Goal: Task Accomplishment & Management: Manage account settings

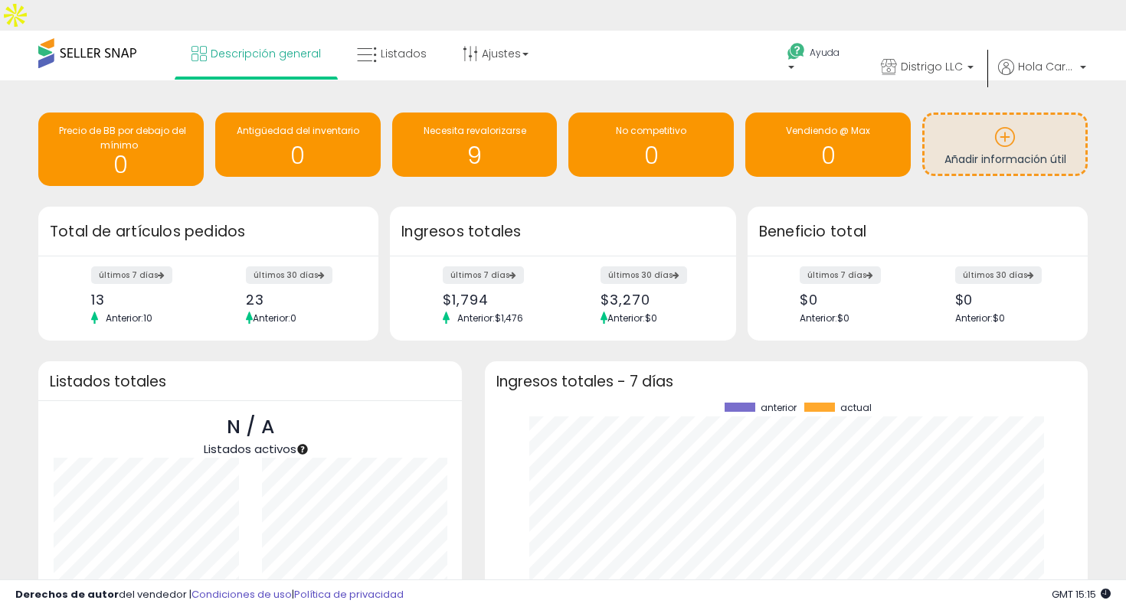
scroll to position [213, 572]
click at [106, 38] on span at bounding box center [87, 53] width 98 height 30
click at [934, 59] on font "Distrigo LLC" at bounding box center [932, 66] width 62 height 15
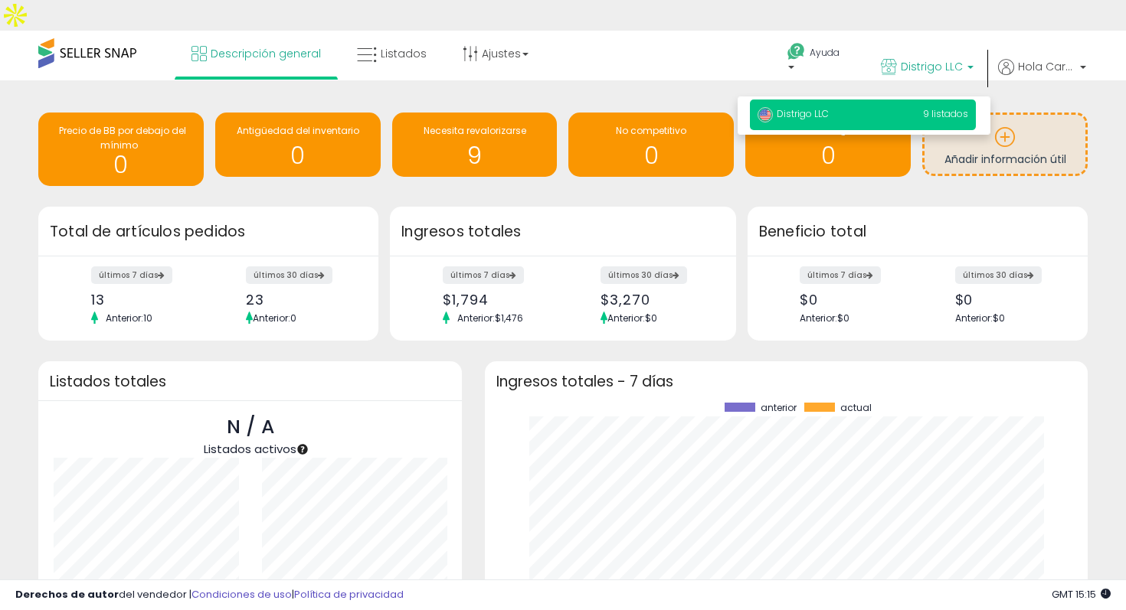
click at [898, 100] on p "Distrigo LLC 9 listados" at bounding box center [863, 115] width 226 height 31
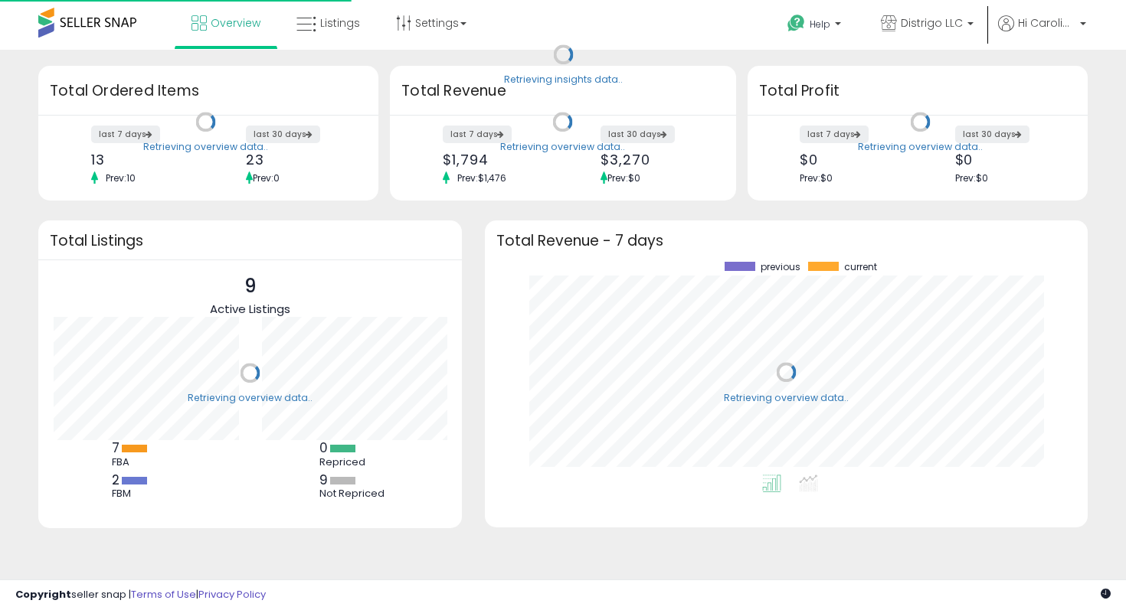
scroll to position [213, 572]
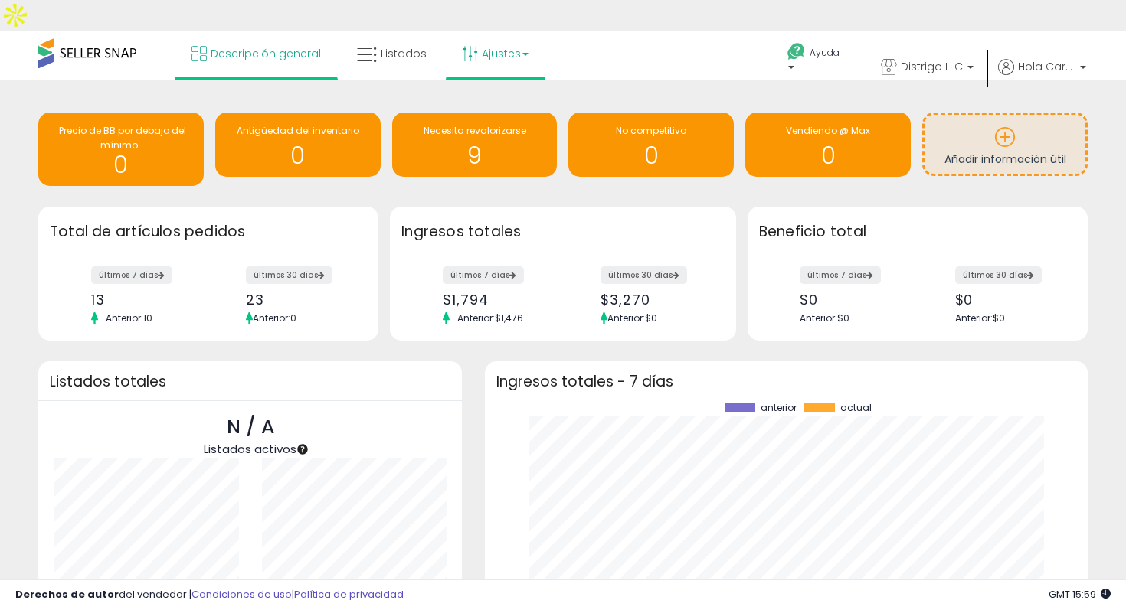
click at [496, 46] on font "Ajustes" at bounding box center [501, 53] width 39 height 15
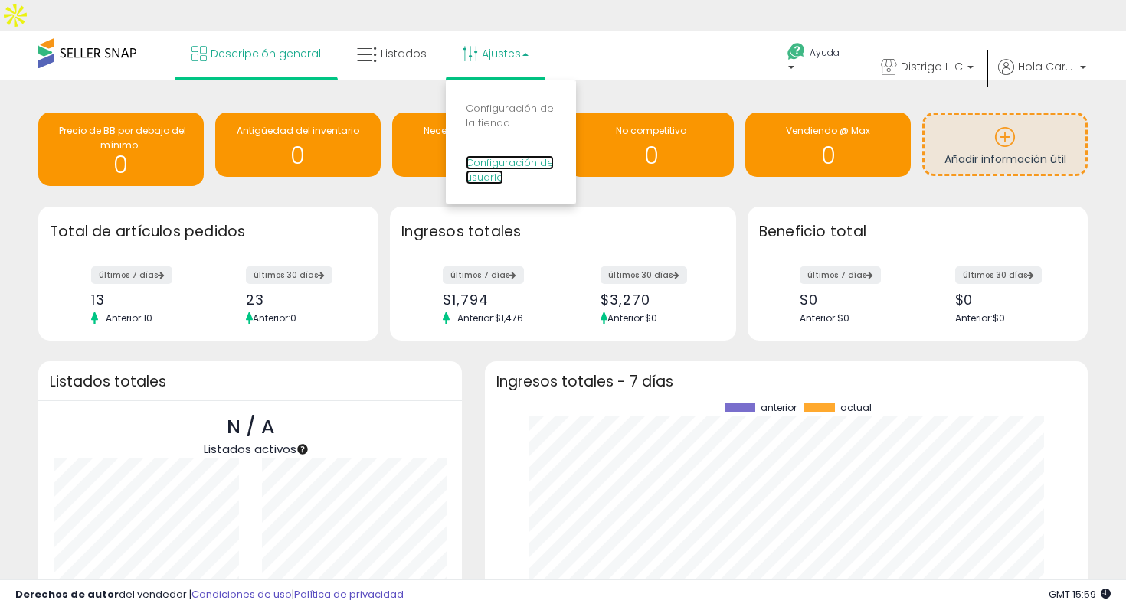
click at [504, 155] on font "Configuración de usuario" at bounding box center [510, 169] width 88 height 29
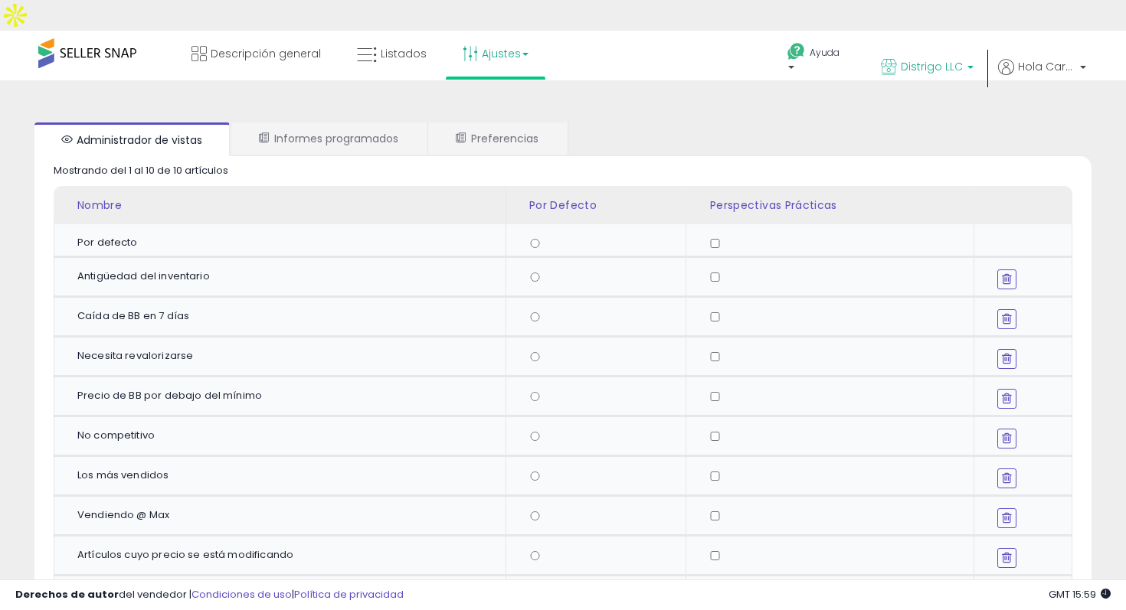
click at [945, 44] on link "Distrigo LLC" at bounding box center [927, 69] width 116 height 50
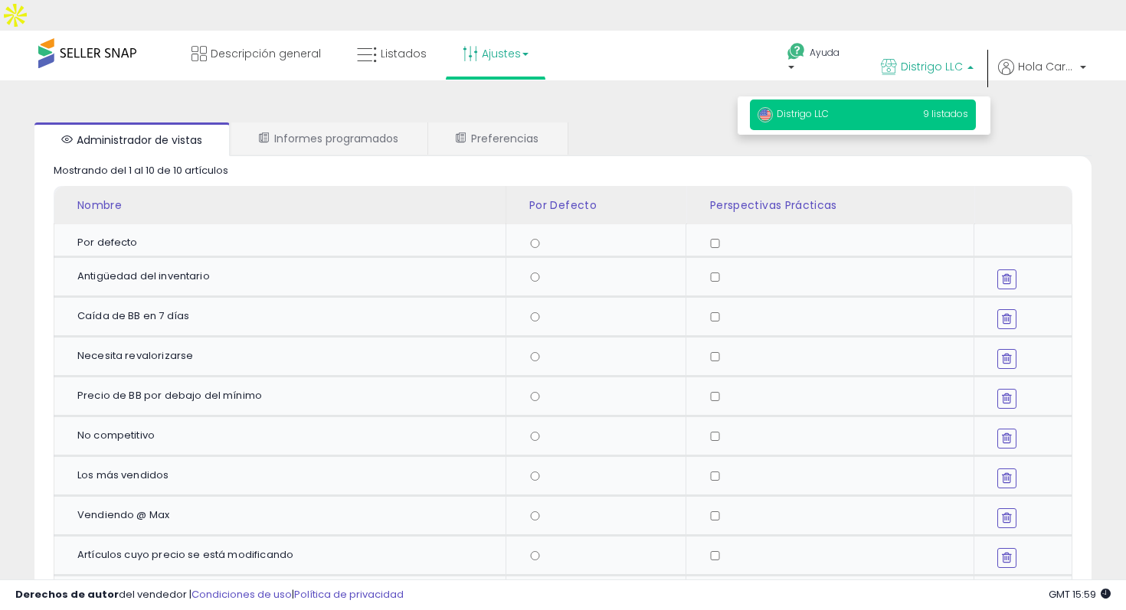
click at [819, 107] on font "Distrigo LLC" at bounding box center [803, 113] width 52 height 13
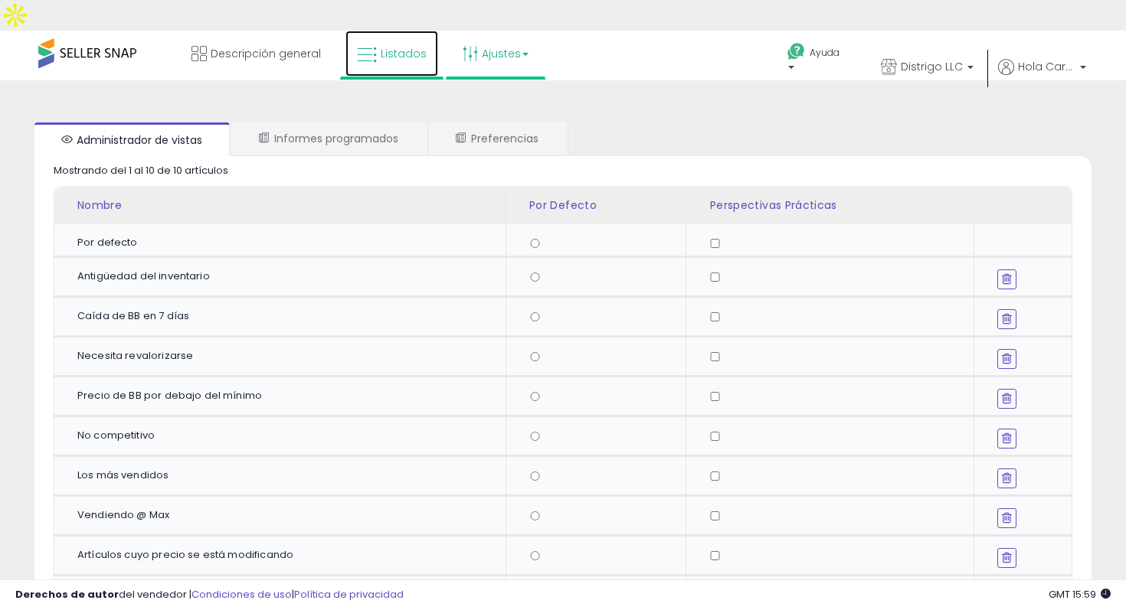
click at [381, 31] on link "Listados" at bounding box center [391, 54] width 93 height 46
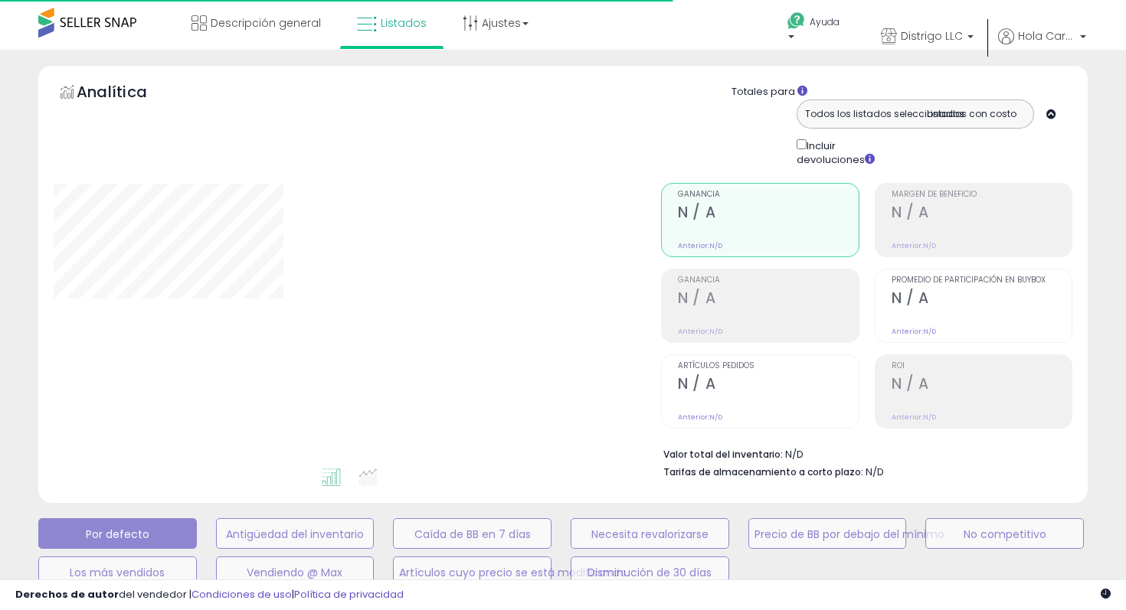
click at [100, 28] on span at bounding box center [87, 23] width 98 height 30
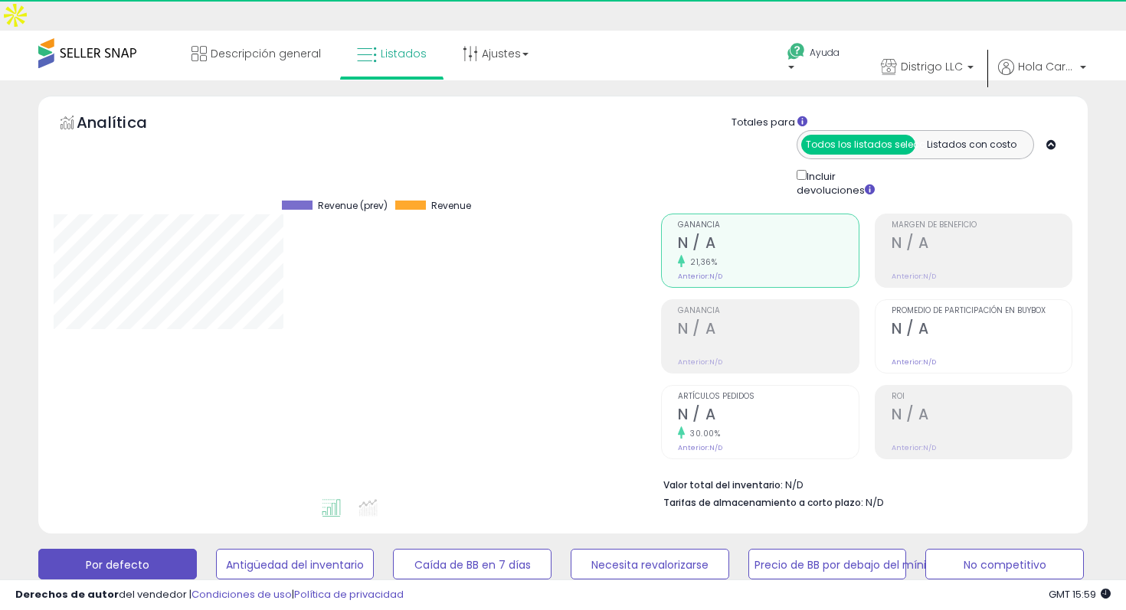
scroll to position [314, 607]
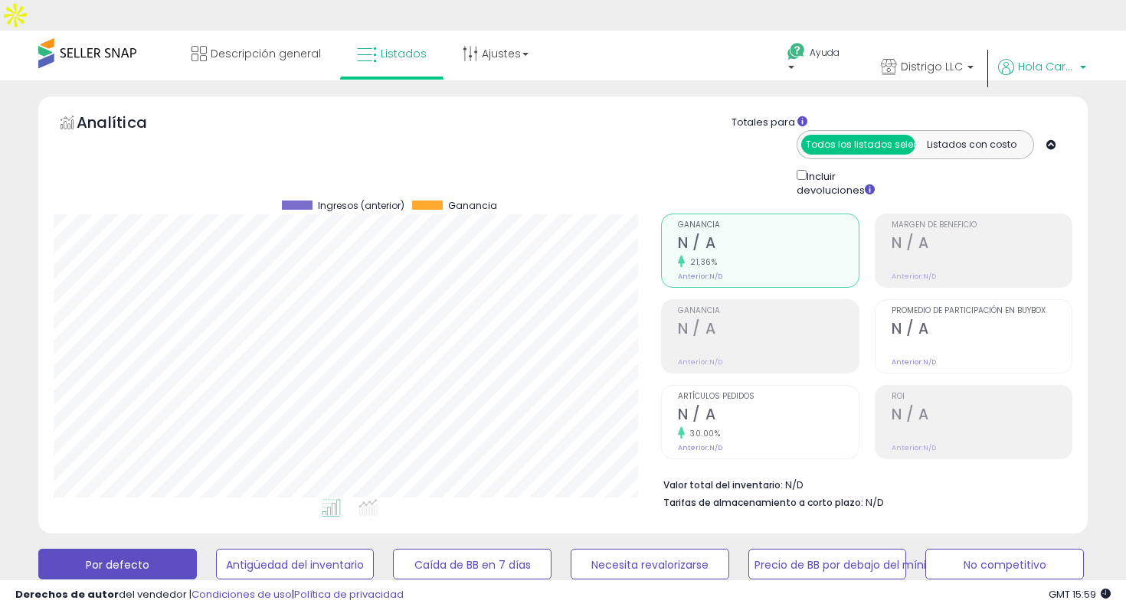
click at [1078, 59] on p "Hola Carolina" at bounding box center [1042, 68] width 88 height 19
click at [1051, 118] on font "Cuenta" at bounding box center [1037, 125] width 37 height 15
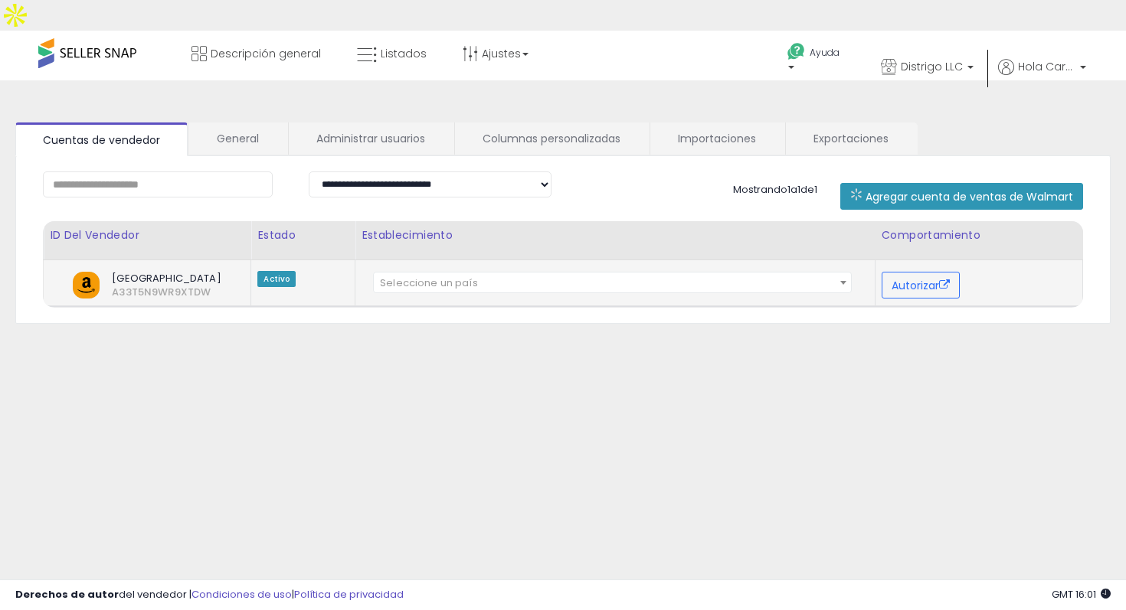
click at [758, 273] on span "Seleccione un país" at bounding box center [612, 283] width 477 height 21
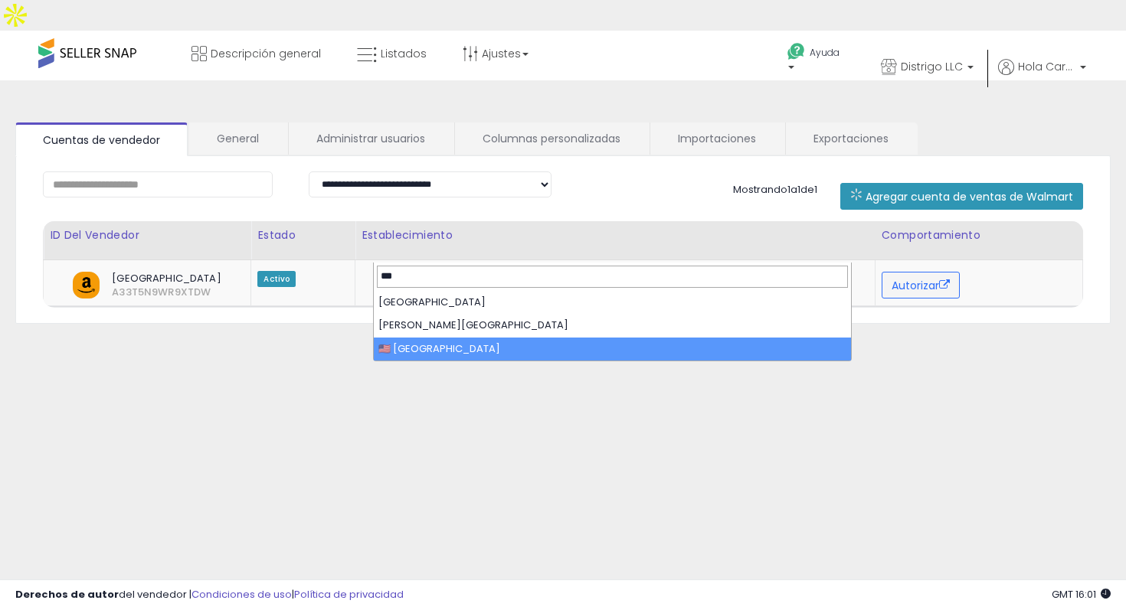
type input "***"
select select "**"
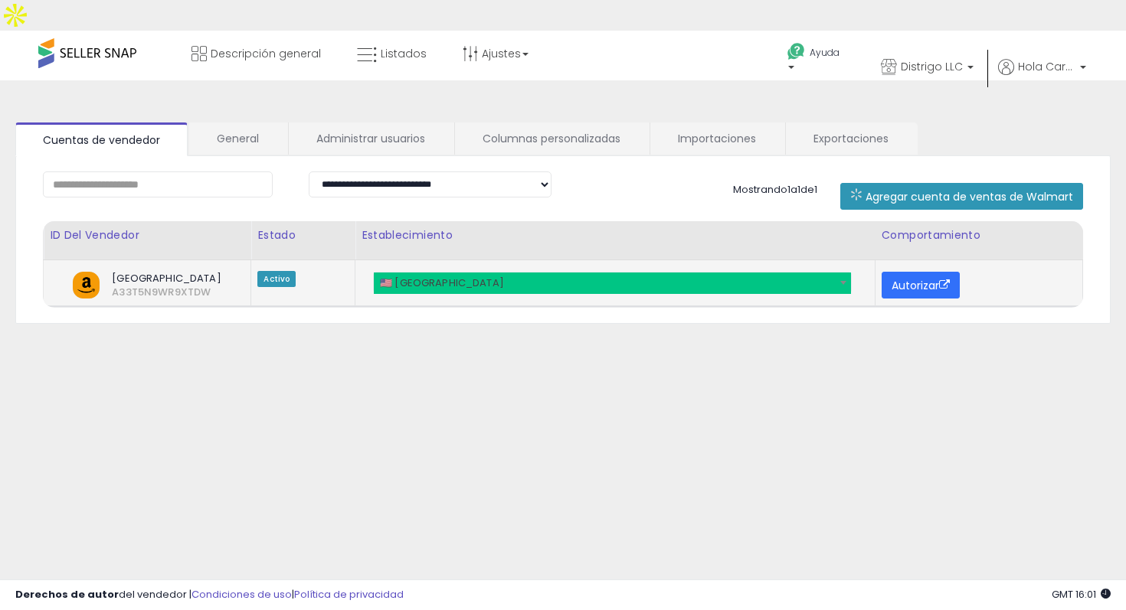
click at [912, 278] on font "Autorizar" at bounding box center [914, 285] width 47 height 15
click at [939, 280] on icon at bounding box center [944, 285] width 11 height 11
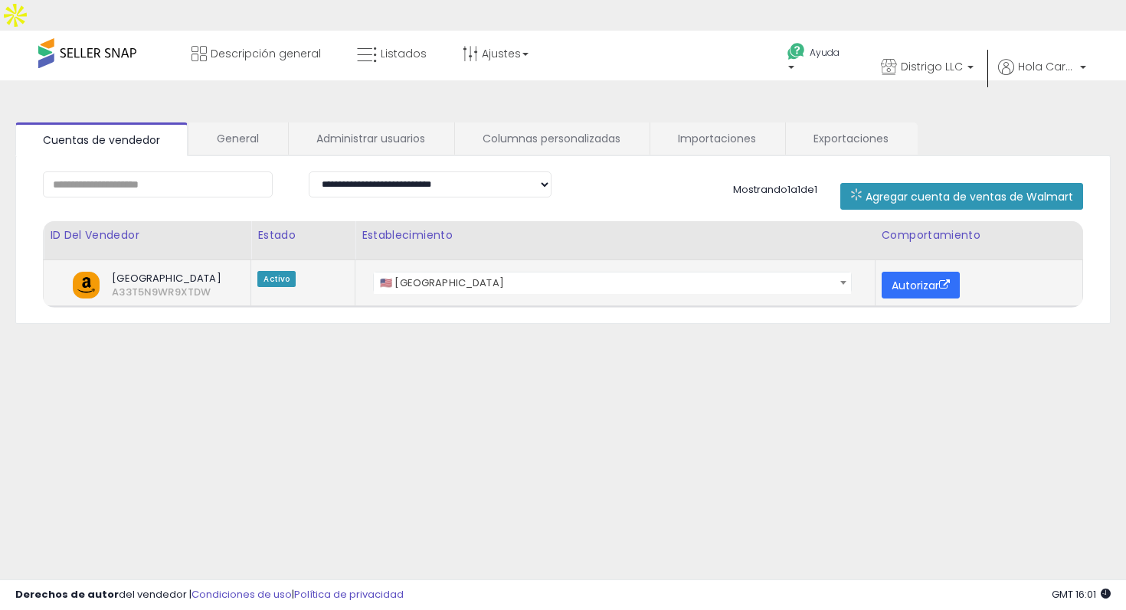
click at [924, 278] on font "Autorizar" at bounding box center [914, 285] width 47 height 15
click at [967, 59] on p "Distrigo LLC" at bounding box center [927, 68] width 93 height 19
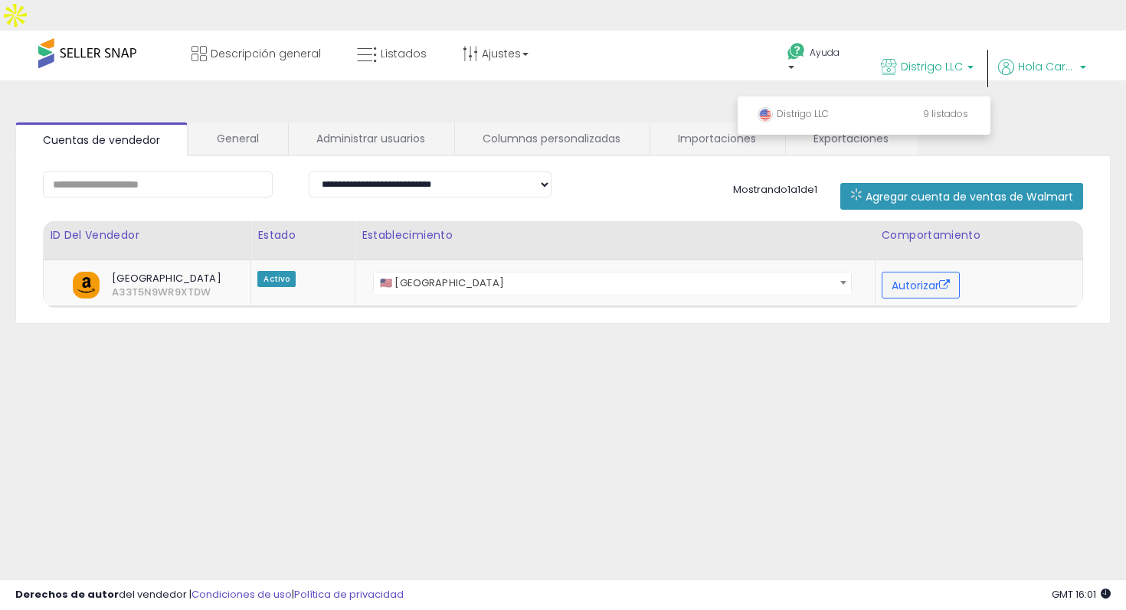
click at [1032, 59] on p "Hola Carolina" at bounding box center [1042, 68] width 88 height 19
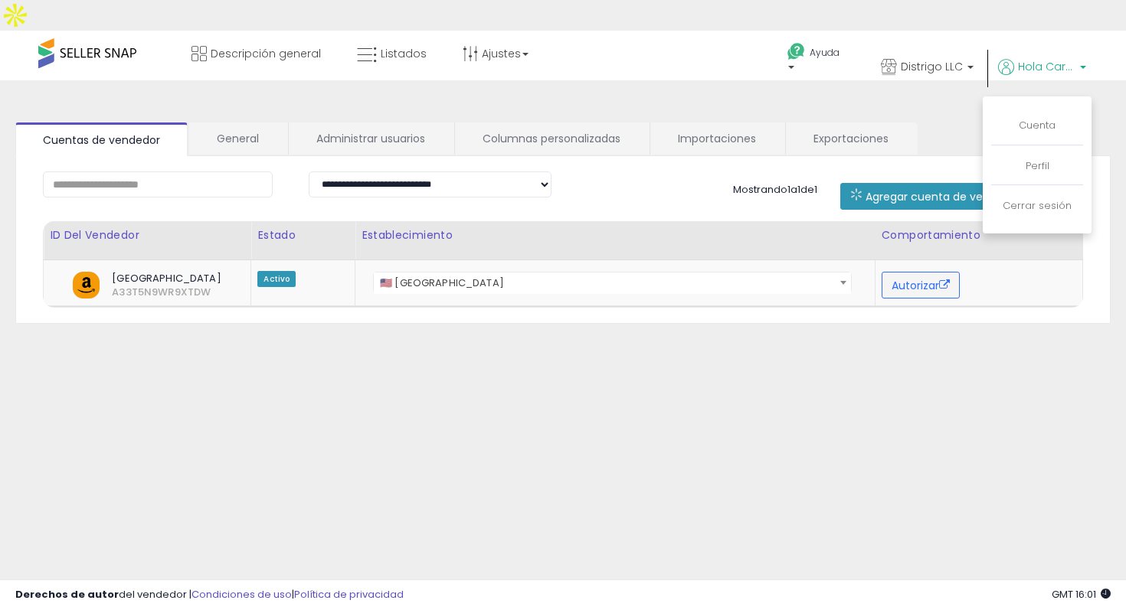
click at [1034, 109] on li "Cuenta" at bounding box center [1037, 126] width 92 height 38
click at [1035, 118] on font "Cuenta" at bounding box center [1037, 125] width 37 height 15
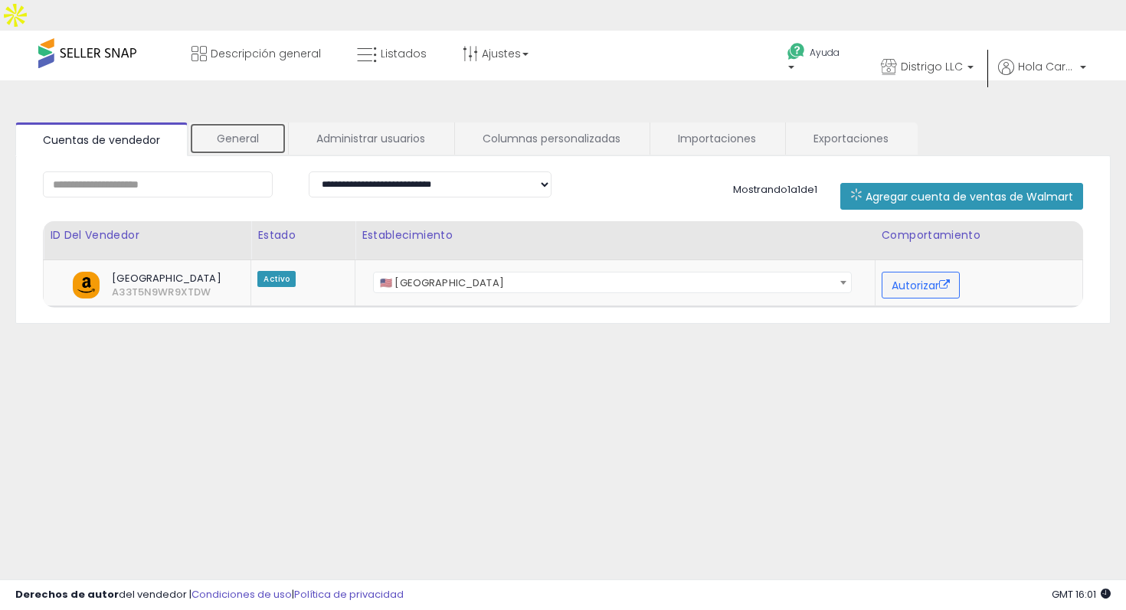
click at [257, 131] on font "General" at bounding box center [238, 138] width 42 height 15
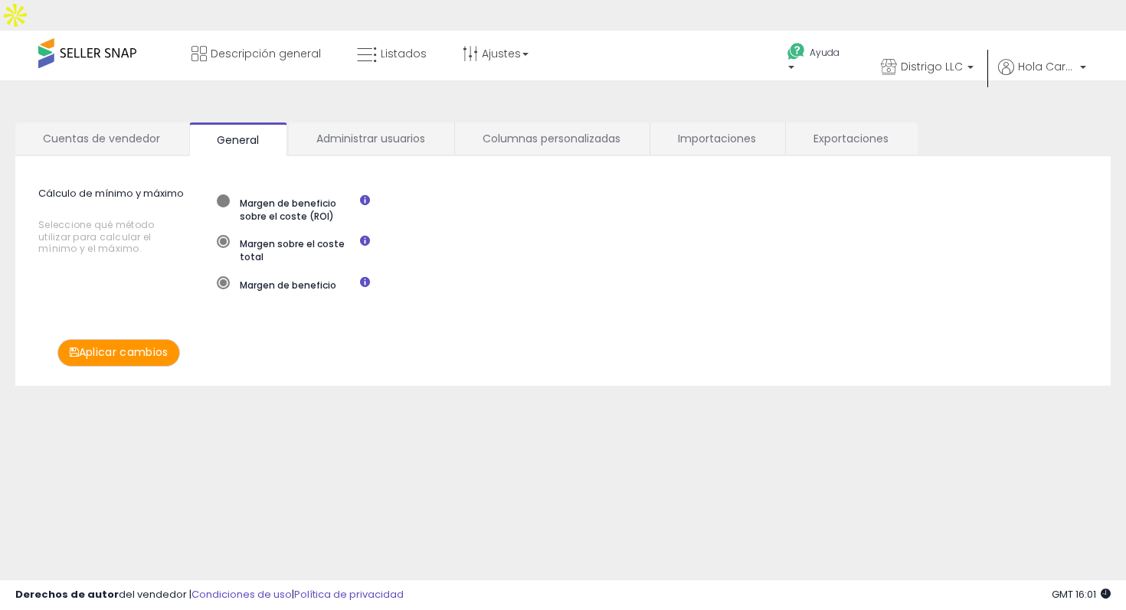
click at [224, 195] on span at bounding box center [223, 201] width 13 height 13
click at [221, 276] on span at bounding box center [223, 282] width 13 height 13
click at [349, 131] on font "Administrar usuarios" at bounding box center [370, 138] width 109 height 15
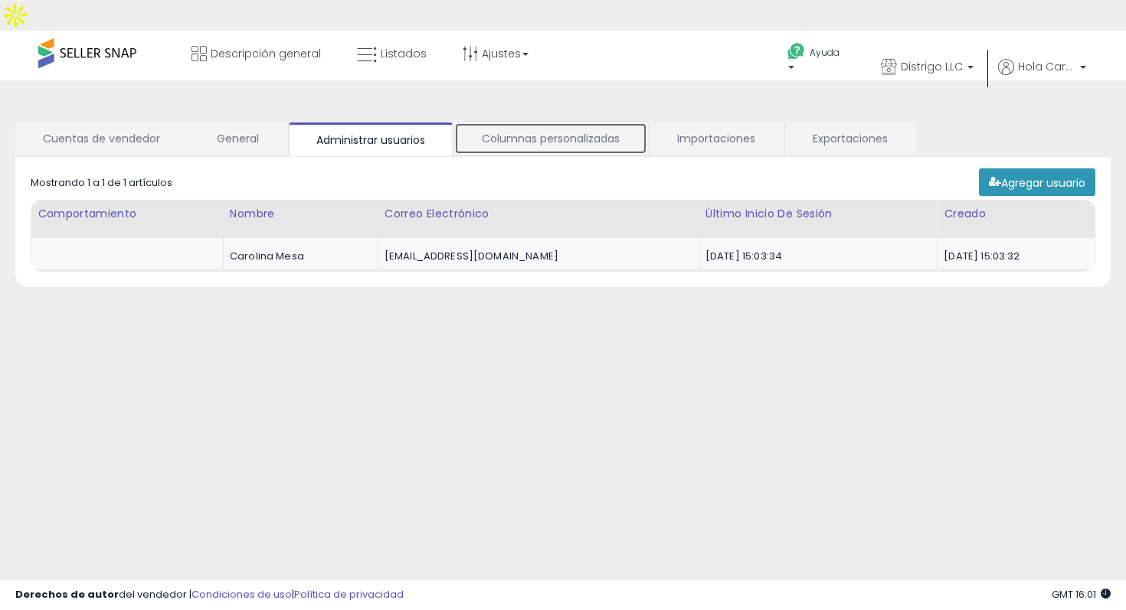
click at [504, 131] on font "Columnas personalizadas" at bounding box center [551, 138] width 138 height 15
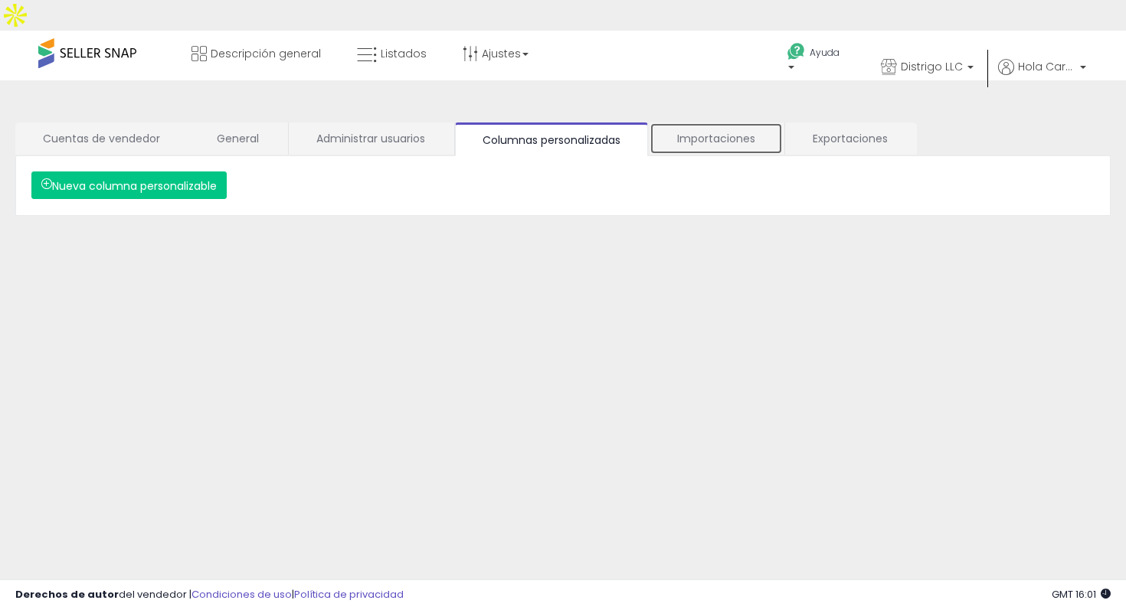
click at [729, 123] on link "Importaciones" at bounding box center [715, 139] width 133 height 32
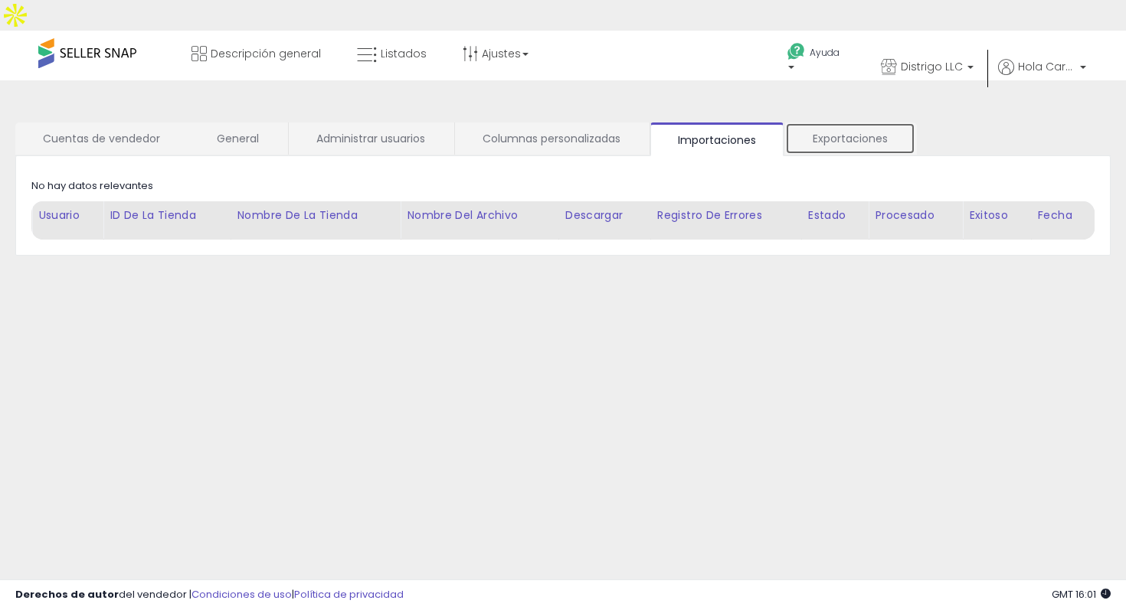
click at [832, 131] on font "Exportaciones" at bounding box center [850, 138] width 75 height 15
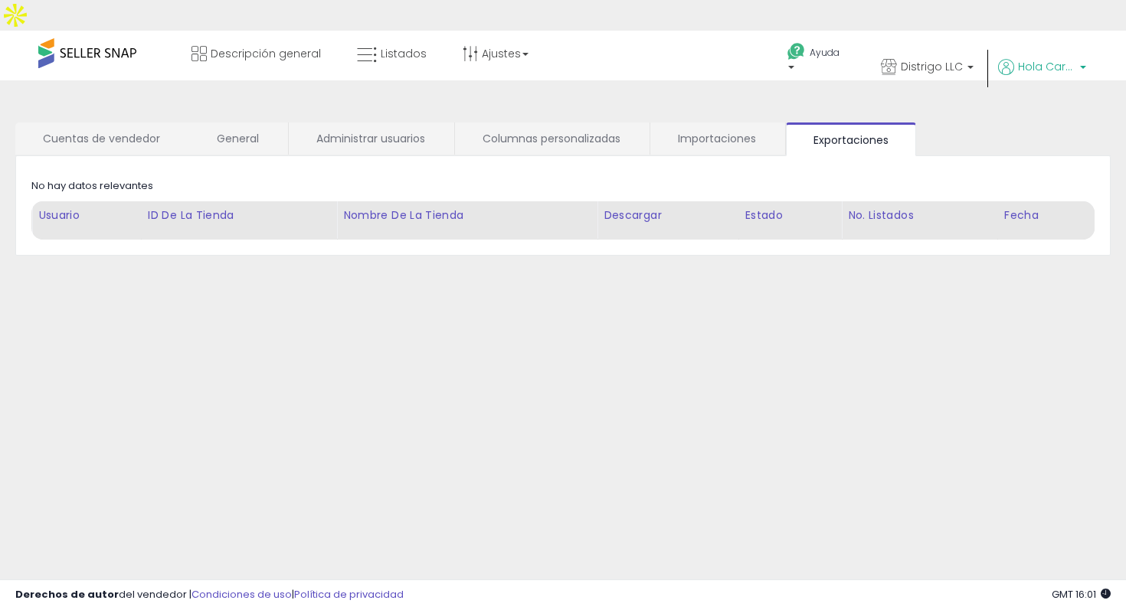
click at [1039, 59] on font "Hola Carolina" at bounding box center [1055, 66] width 74 height 15
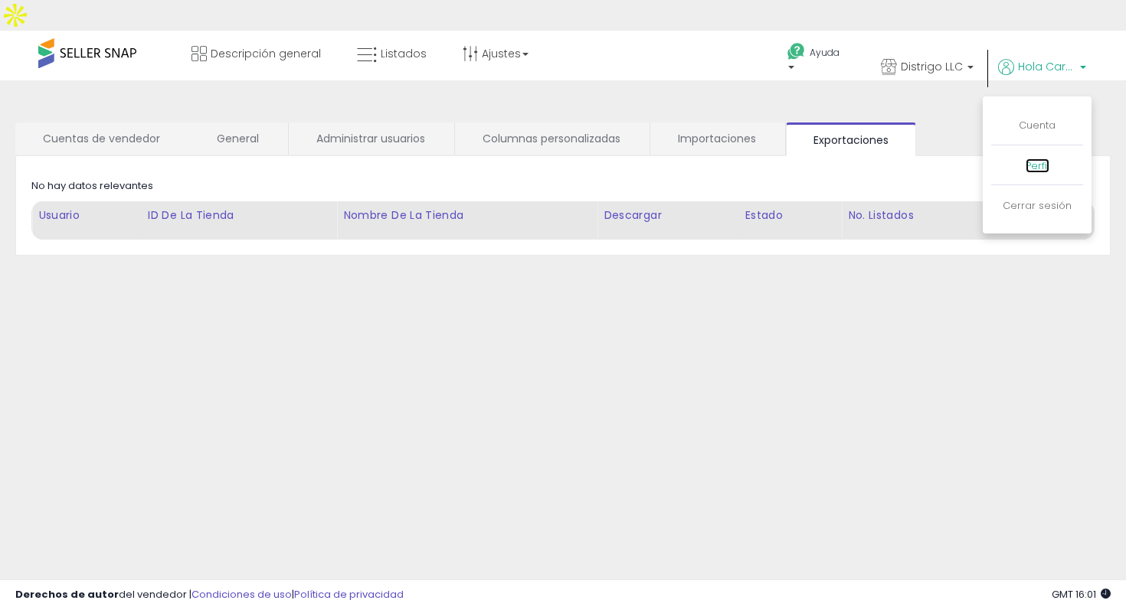
click at [1038, 159] on font "Perfil" at bounding box center [1037, 166] width 24 height 15
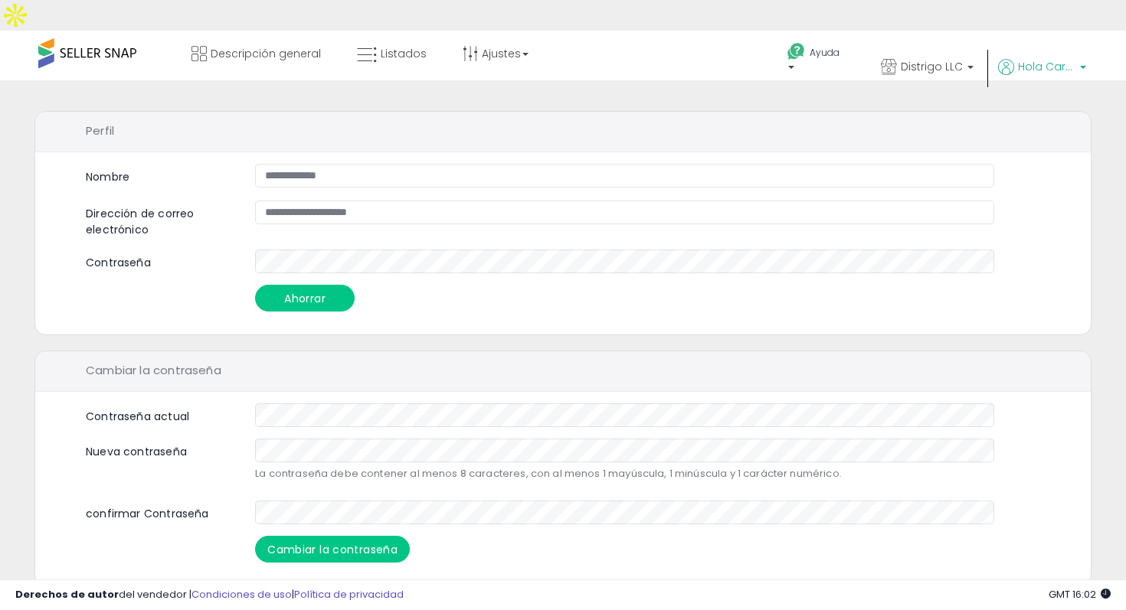
click at [1019, 59] on font "Hola Carolina" at bounding box center [1055, 66] width 74 height 15
click at [104, 38] on span at bounding box center [87, 53] width 98 height 30
click at [1019, 59] on font "Hola Carolina" at bounding box center [1055, 66] width 74 height 15
click at [1042, 159] on font "Perfil" at bounding box center [1037, 166] width 24 height 15
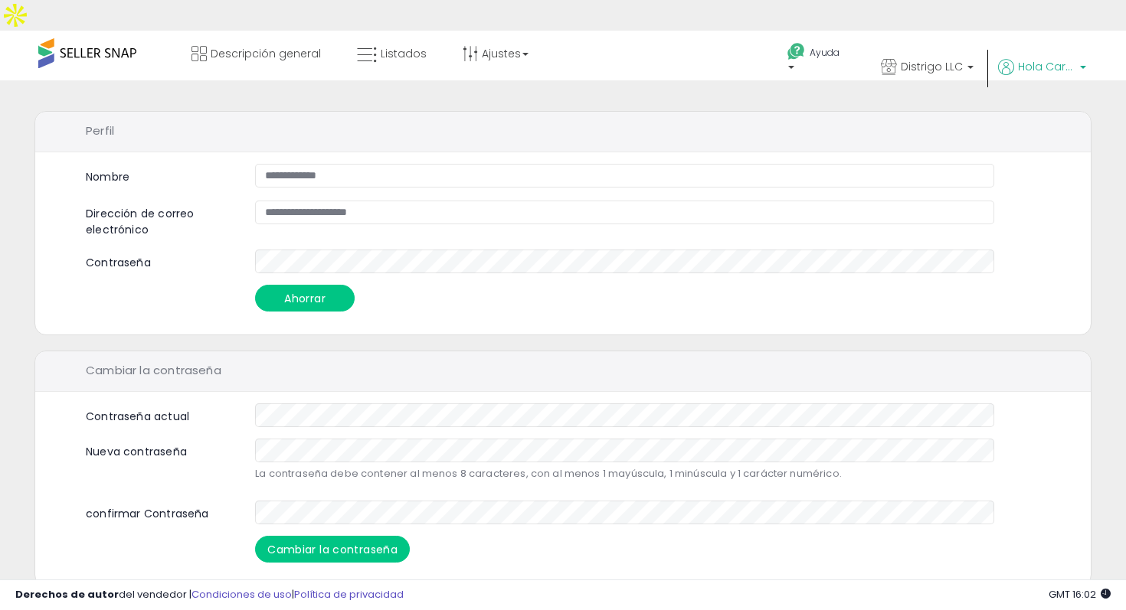
click at [1056, 59] on font "Hola Carolina" at bounding box center [1055, 66] width 74 height 15
click at [1038, 107] on li "Cuenta" at bounding box center [1037, 126] width 92 height 38
click at [1038, 118] on font "Cuenta" at bounding box center [1037, 125] width 37 height 15
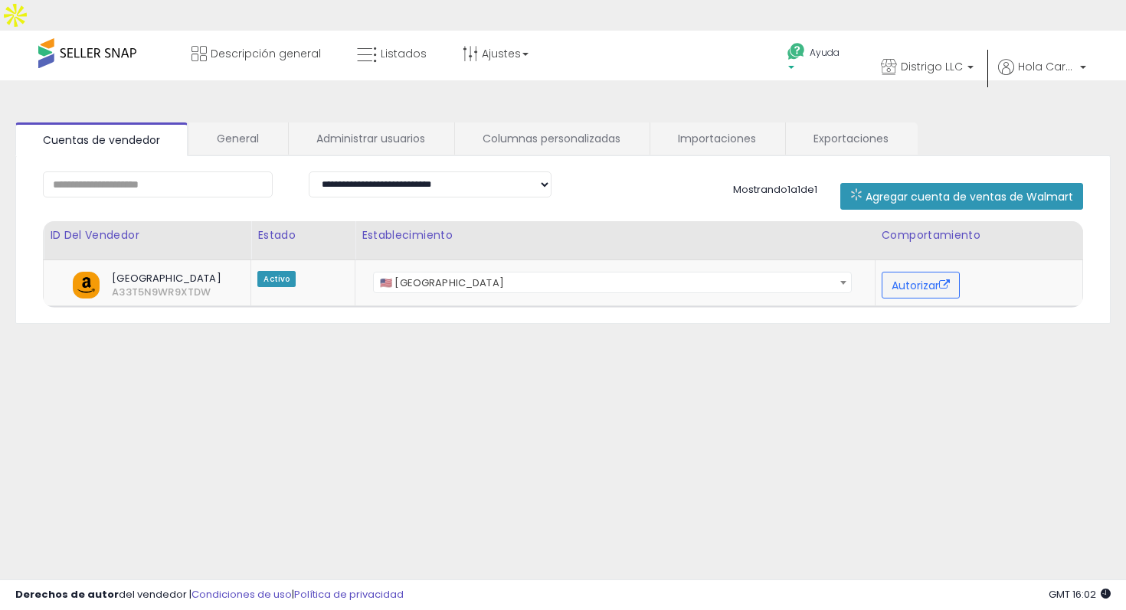
click at [800, 42] on icon at bounding box center [796, 51] width 19 height 19
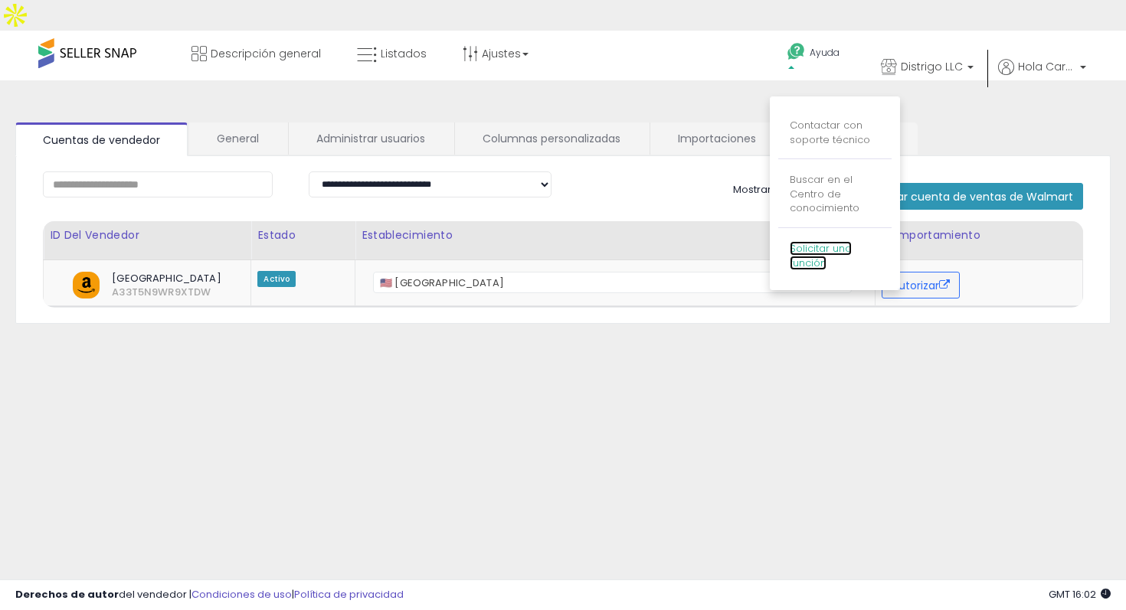
click at [823, 241] on font "Solicitar una función" at bounding box center [821, 255] width 62 height 29
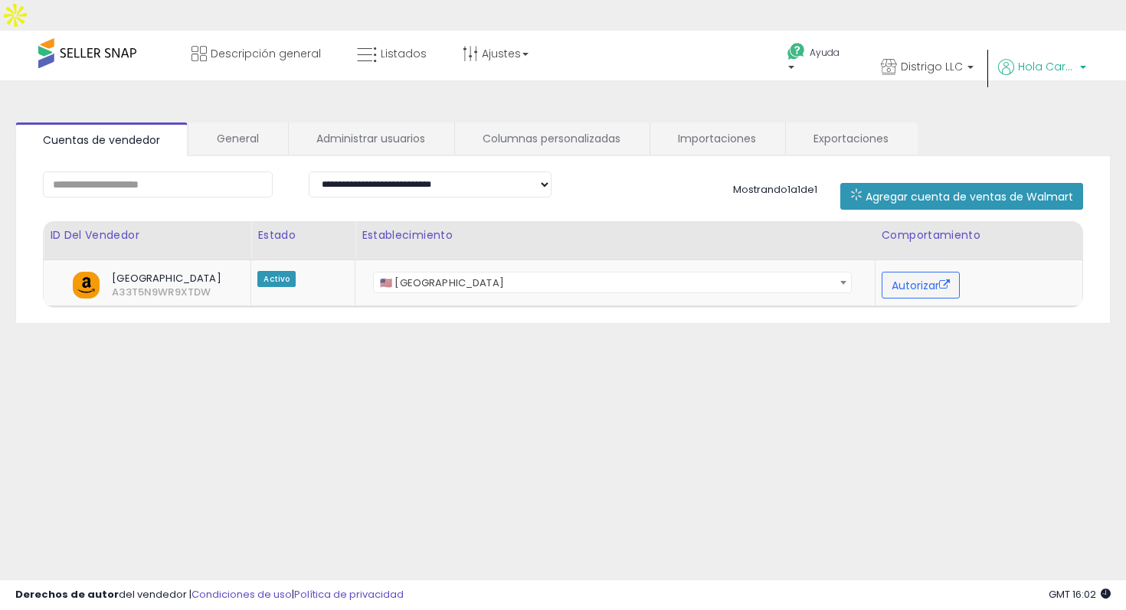
click at [1037, 59] on font "Hola Carolina" at bounding box center [1055, 66] width 74 height 15
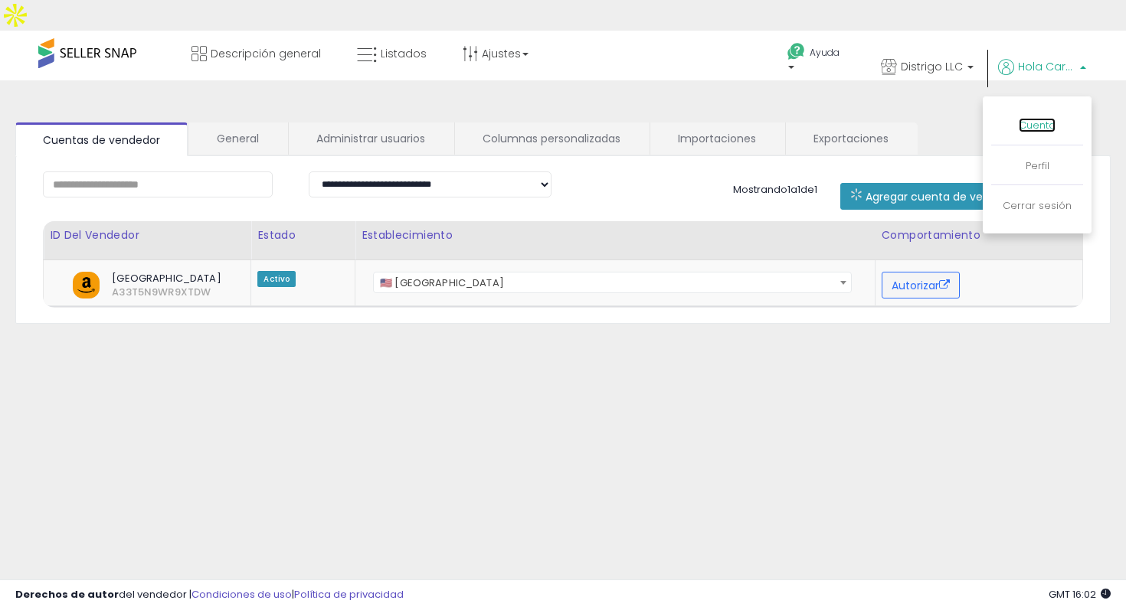
click at [1029, 118] on font "Cuenta" at bounding box center [1037, 125] width 37 height 15
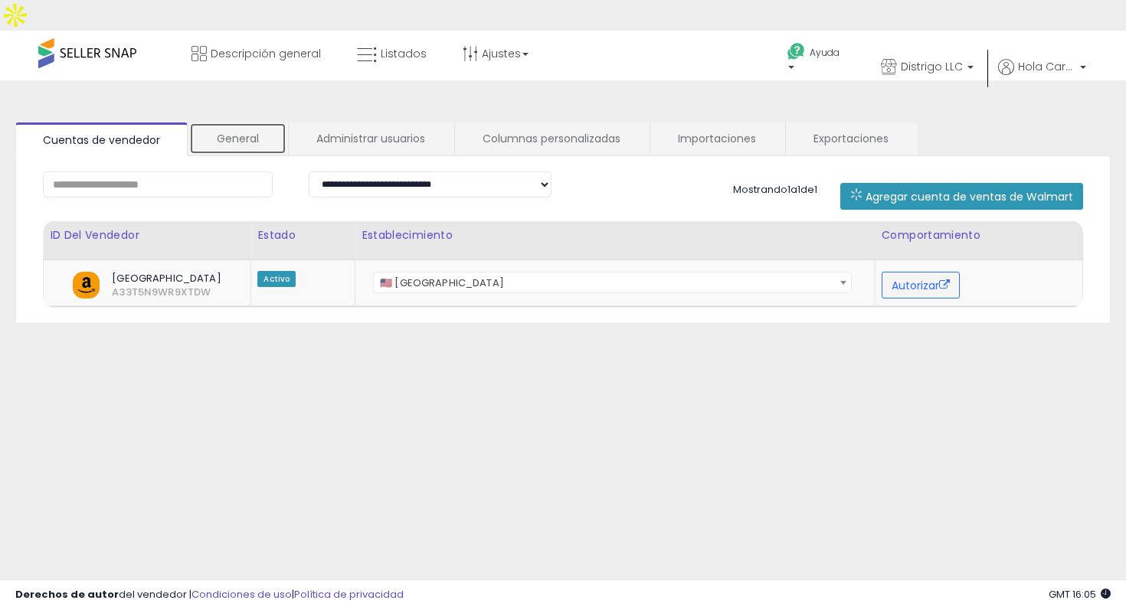
click at [258, 123] on link "General" at bounding box center [237, 139] width 97 height 32
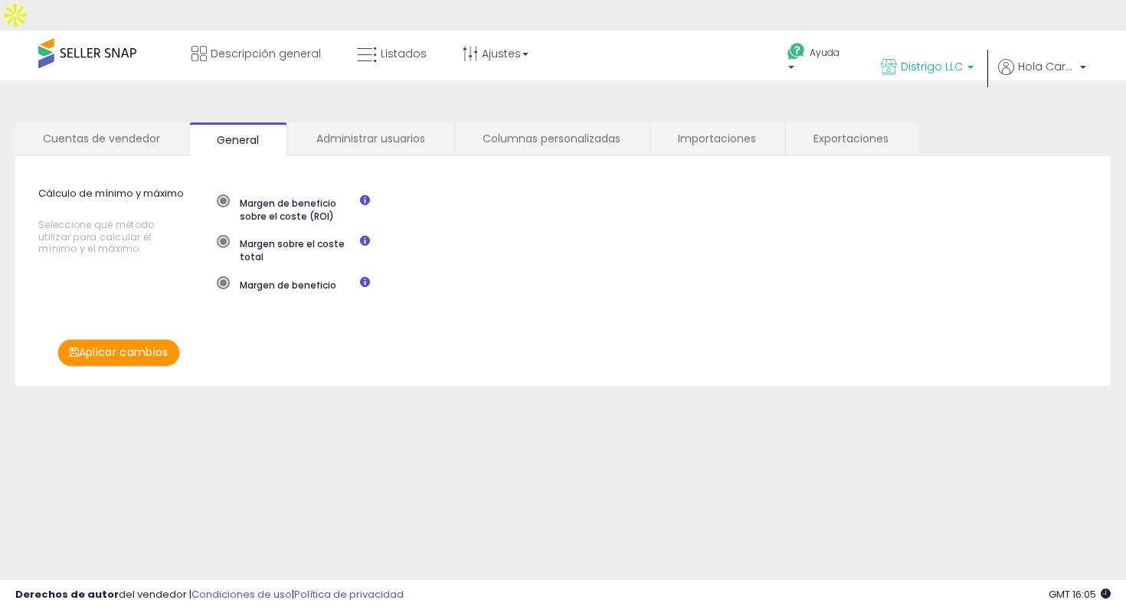
click at [929, 59] on font "Distrigo LLC" at bounding box center [932, 66] width 62 height 15
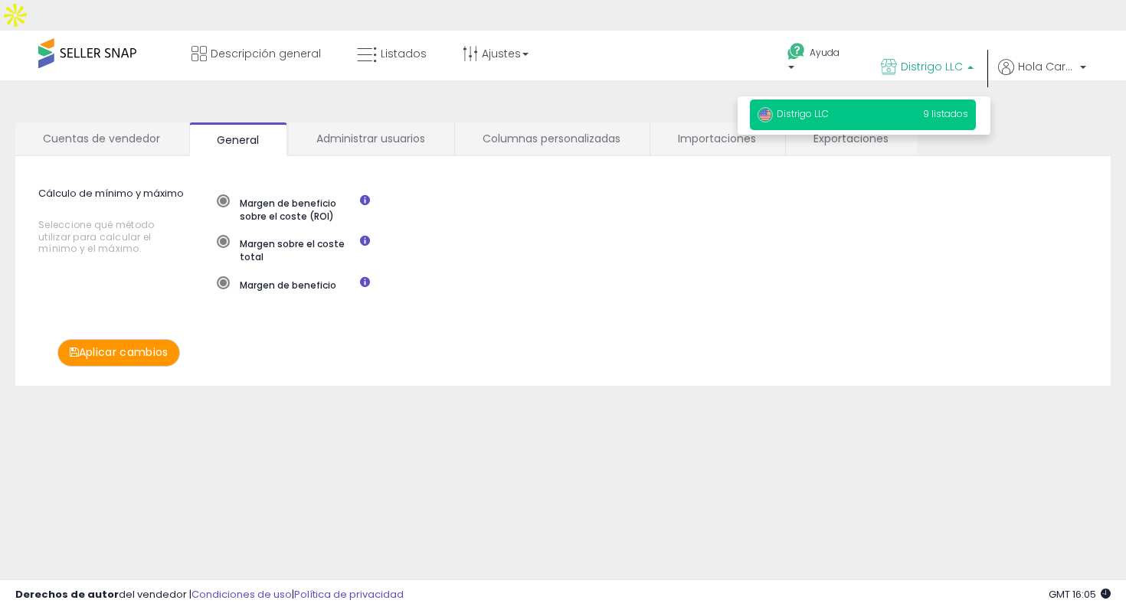
click at [829, 100] on p "Distrigo LLC 9 listados" at bounding box center [863, 115] width 226 height 31
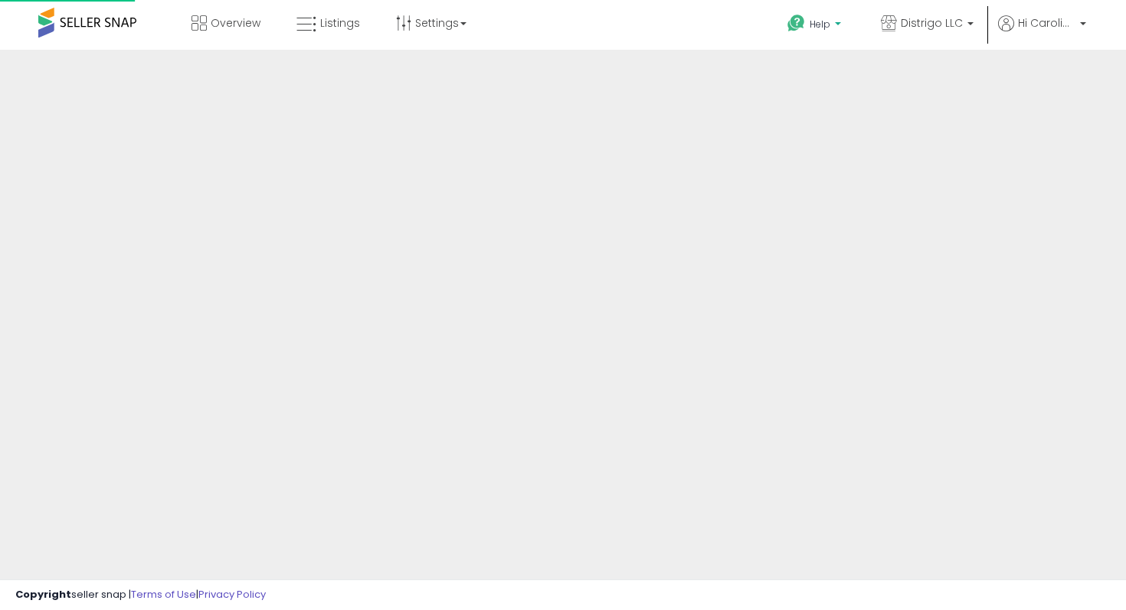
click at [811, 28] on span "Help" at bounding box center [820, 24] width 21 height 13
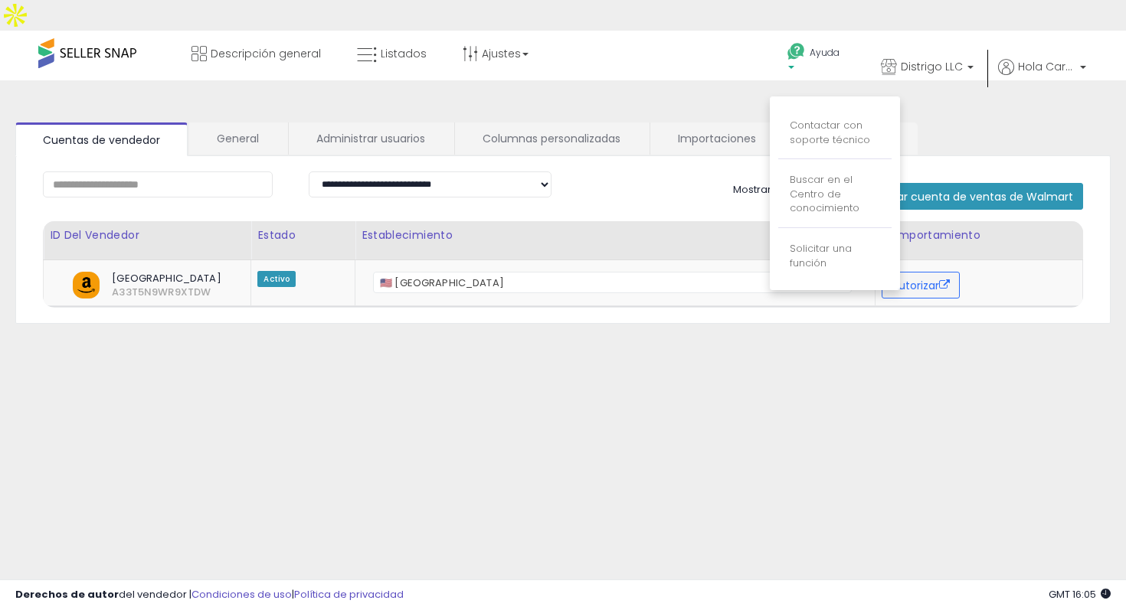
click at [567, 397] on div "**********" at bounding box center [563, 414] width 1110 height 636
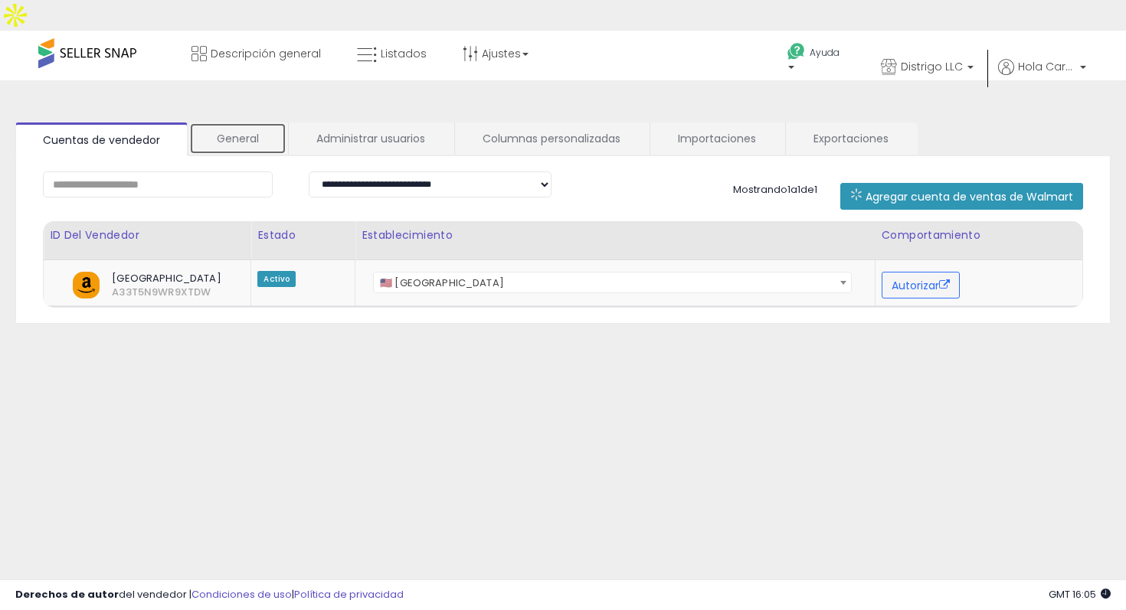
click at [231, 131] on font "General" at bounding box center [238, 138] width 42 height 15
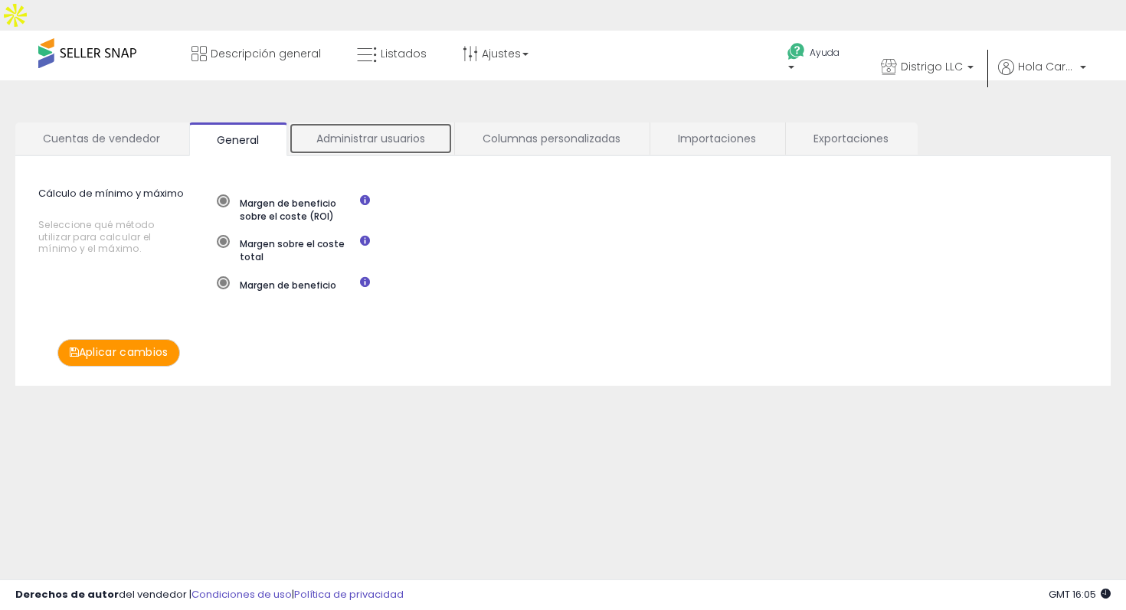
click at [332, 131] on font "Administrar usuarios" at bounding box center [370, 138] width 109 height 15
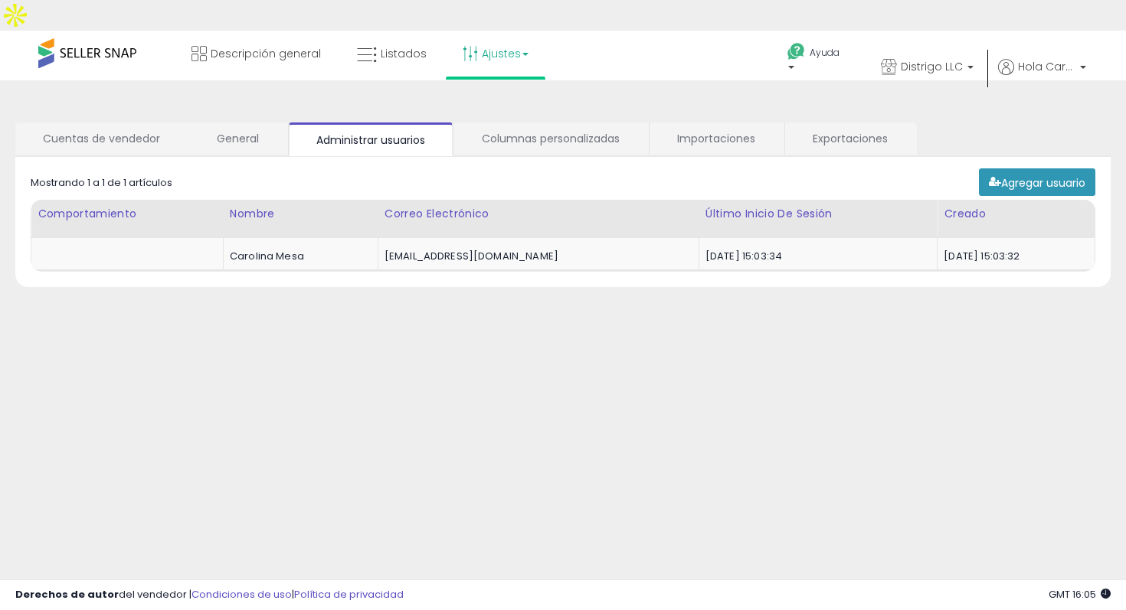
click at [500, 34] on link "Ajustes" at bounding box center [495, 54] width 89 height 46
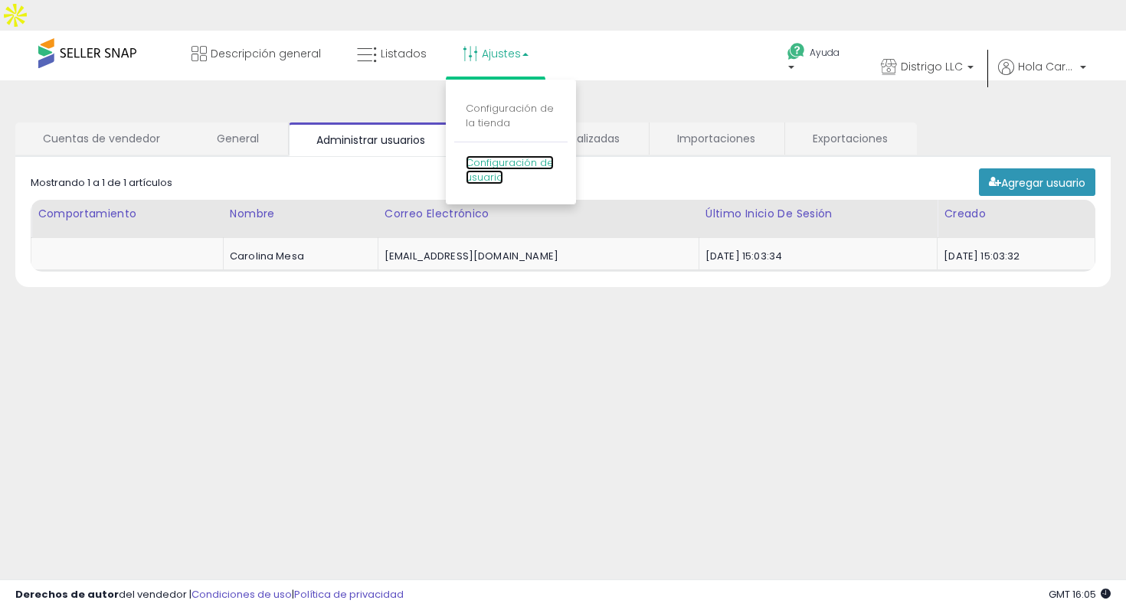
click at [486, 155] on font "Configuración de usuario" at bounding box center [510, 169] width 88 height 29
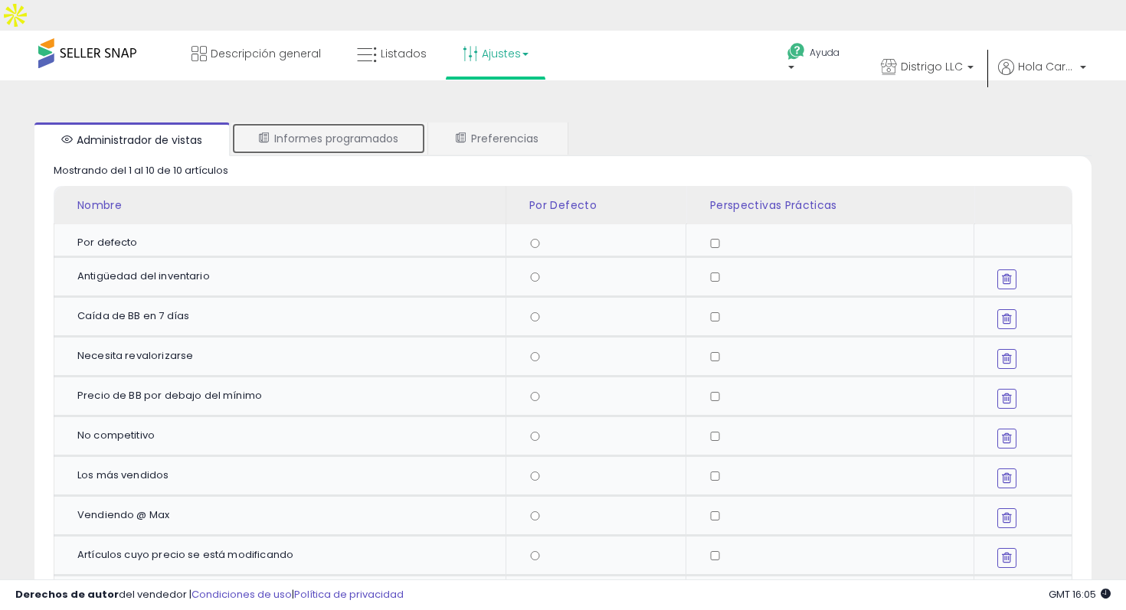
click at [369, 131] on font "Informes programados" at bounding box center [336, 138] width 124 height 15
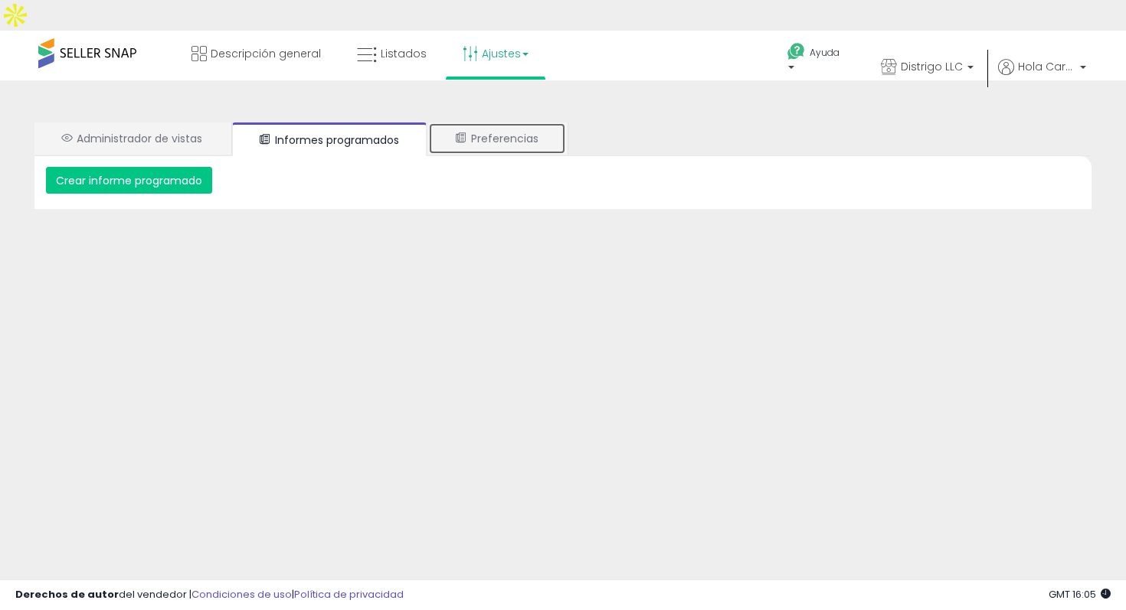
click at [533, 131] on font "Preferencias" at bounding box center [504, 138] width 67 height 15
